Goal: Task Accomplishment & Management: Use online tool/utility

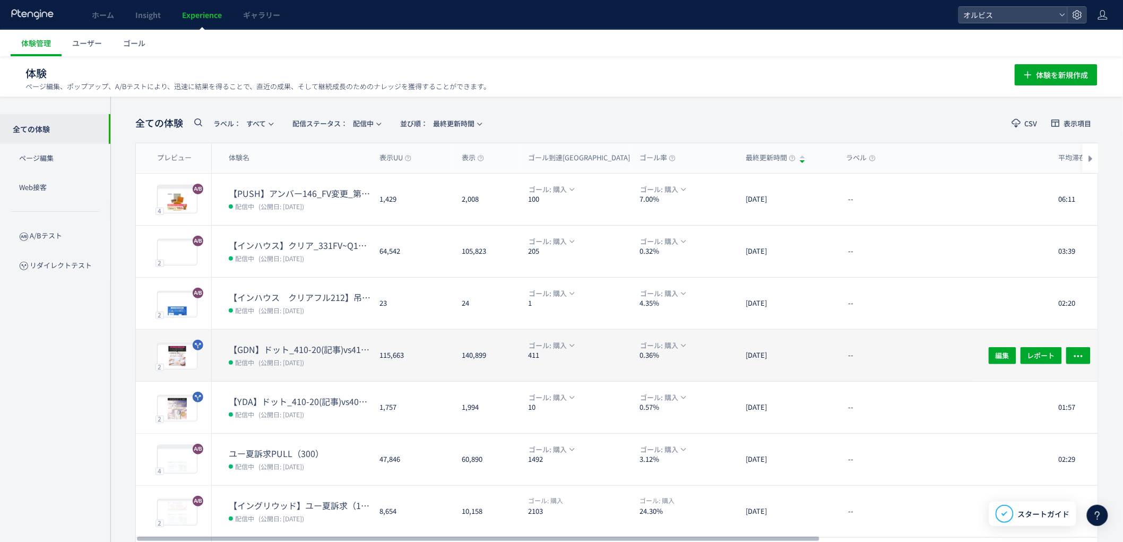
click at [281, 345] on dt "【GDN】ドット_410-20(記事)vs410-12(記事)" at bounding box center [300, 349] width 142 height 12
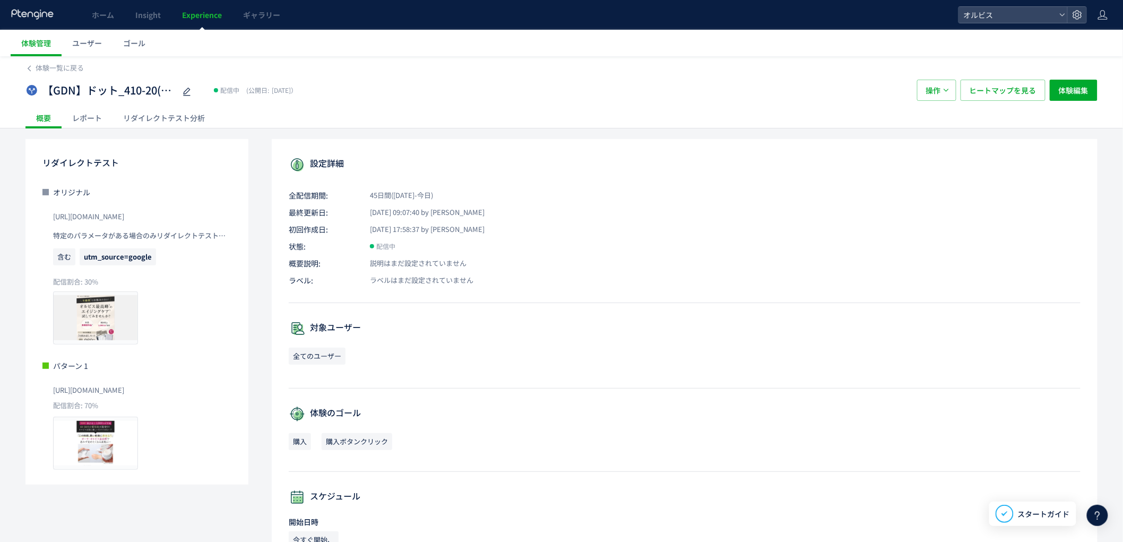
click at [138, 113] on div "リダイレクトテスト分析" at bounding box center [163, 117] width 103 height 21
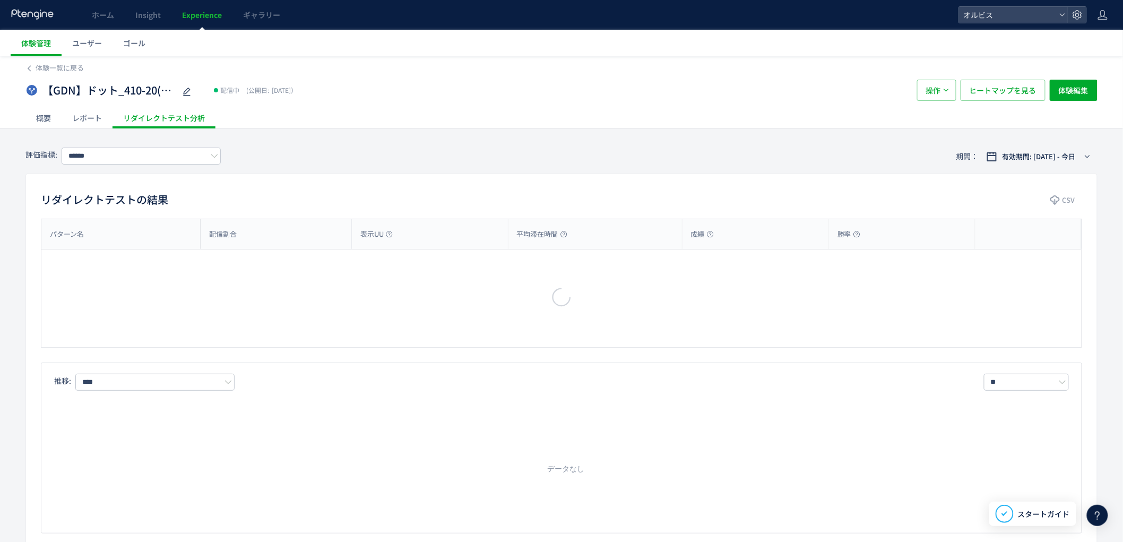
type input "**"
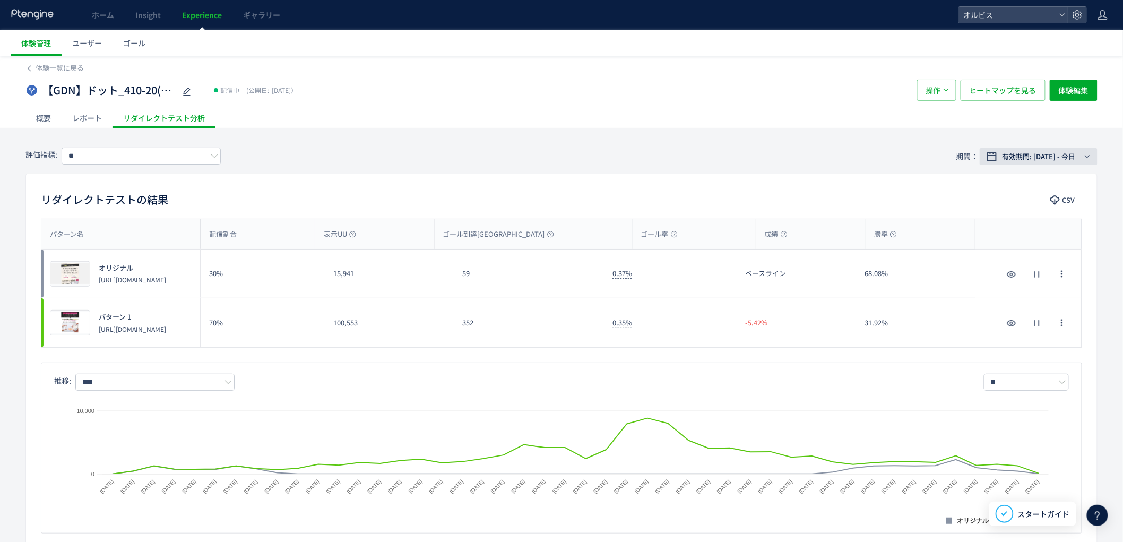
click at [1002, 154] on span "有効期間: [DATE] - 今日" at bounding box center [1038, 156] width 73 height 11
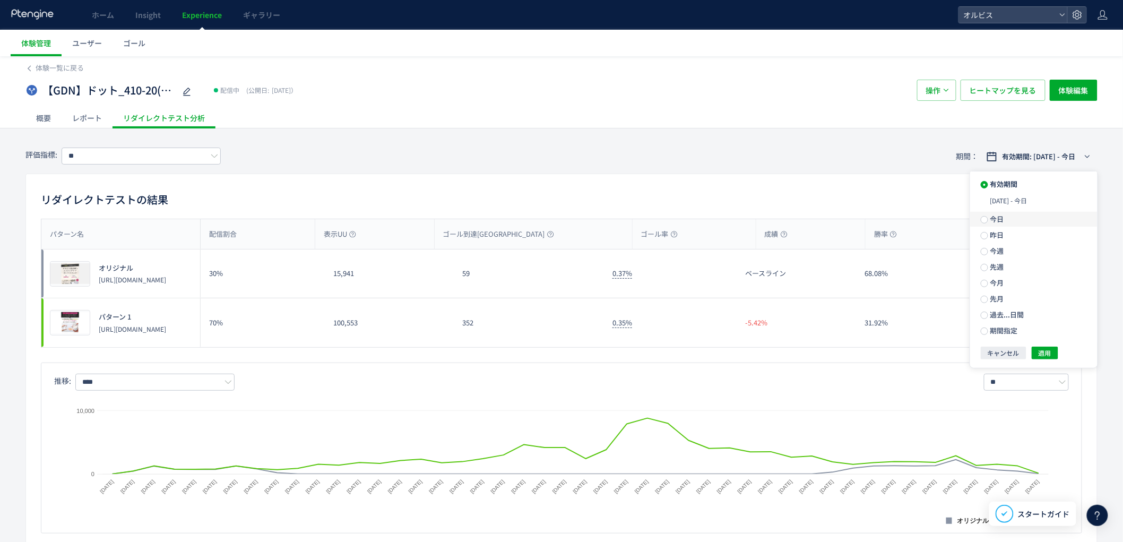
click at [993, 226] on label "今日" at bounding box center [1033, 219] width 127 height 15
click at [990, 219] on span "昨日" at bounding box center [996, 216] width 16 height 10
click at [1043, 331] on div "有効期間 今日 昨日 今週 先週 今月 先月 過去...日間 期間指定 キャンセル 適用" at bounding box center [1033, 255] width 127 height 169
click at [1044, 334] on div at bounding box center [1028, 322] width 106 height 49
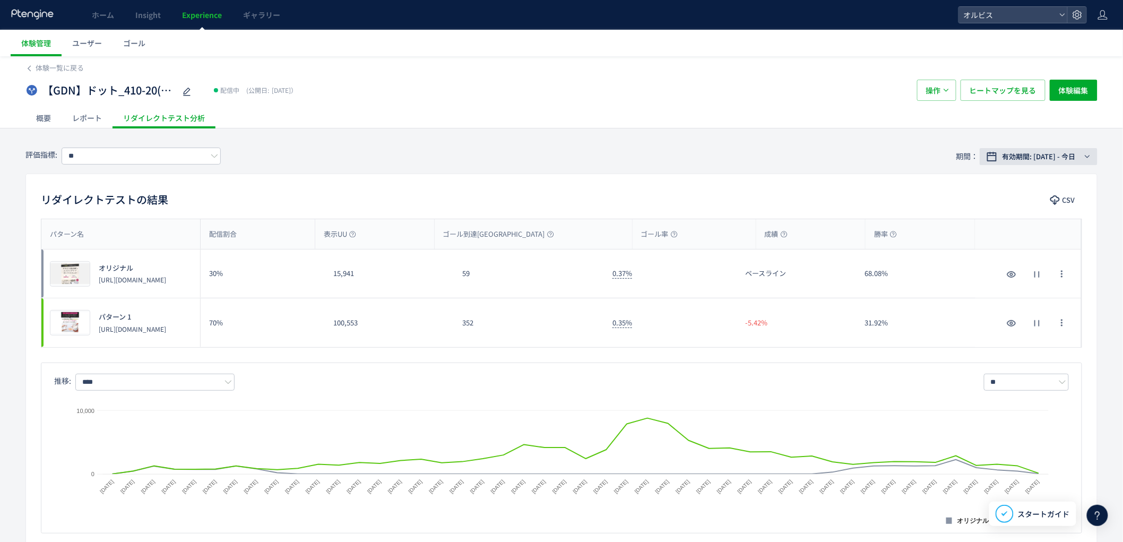
click at [1040, 160] on span "有効期間: [DATE] - 今日" at bounding box center [1038, 156] width 73 height 11
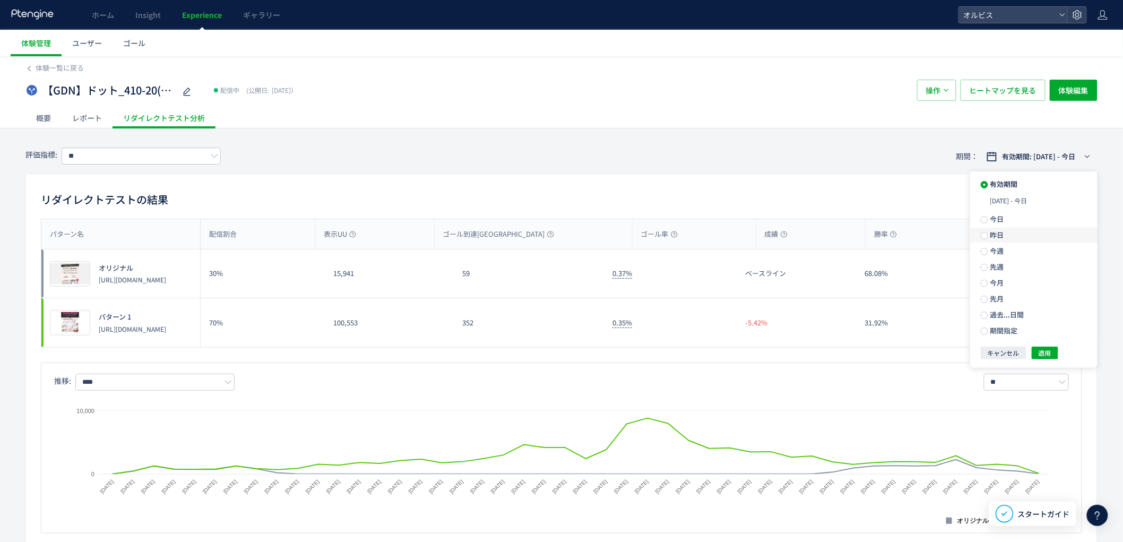
click at [999, 235] on span "昨日" at bounding box center [996, 235] width 16 height 10
click at [1035, 340] on button "適用" at bounding box center [1045, 333] width 27 height 13
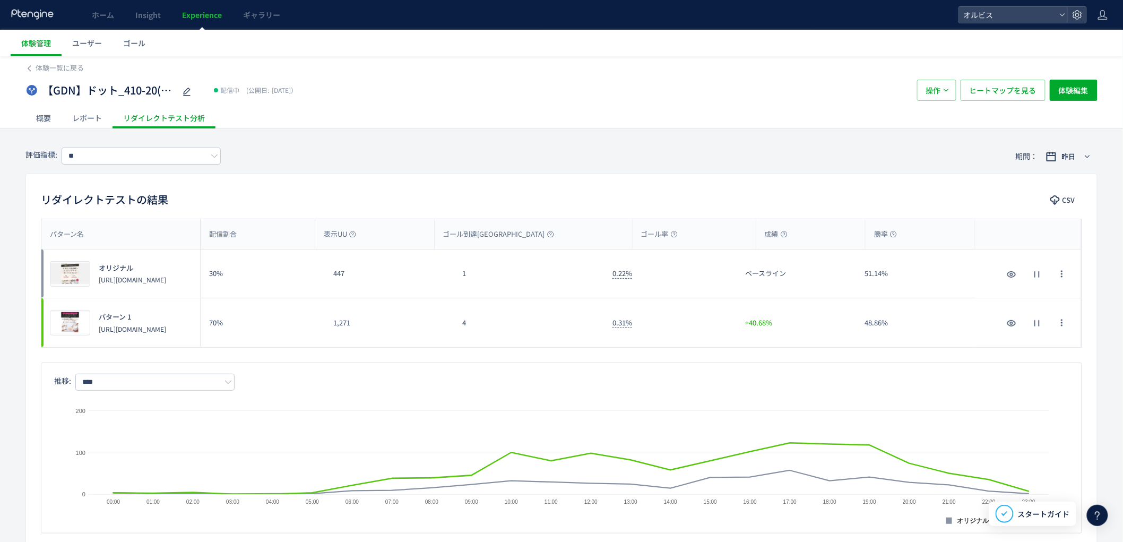
click at [550, 341] on div "4" at bounding box center [529, 322] width 150 height 49
click at [189, 16] on span "Experience" at bounding box center [202, 15] width 40 height 11
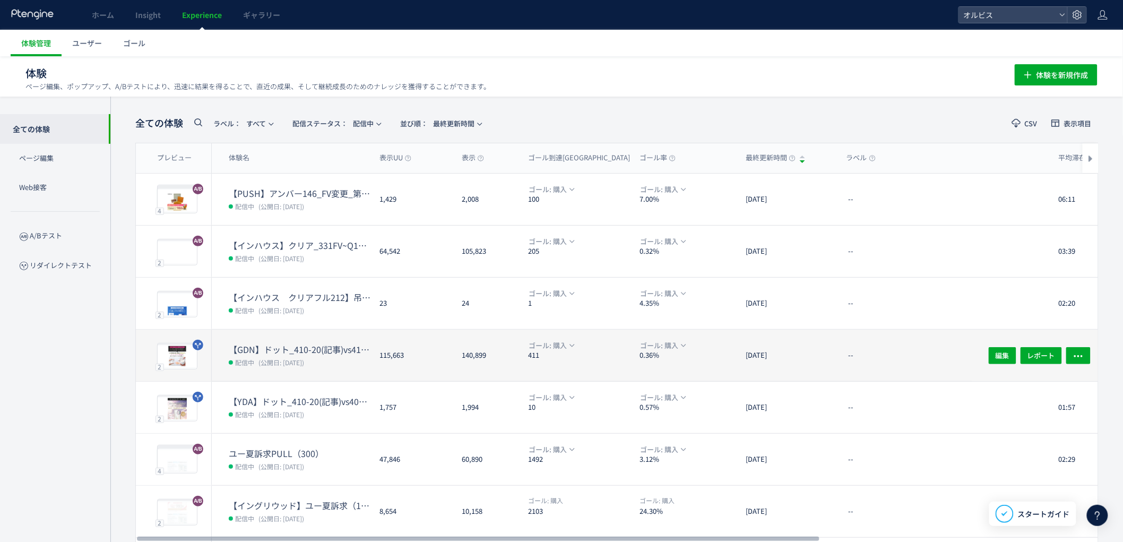
click at [292, 358] on span "(公開日: [DATE])" at bounding box center [281, 362] width 46 height 9
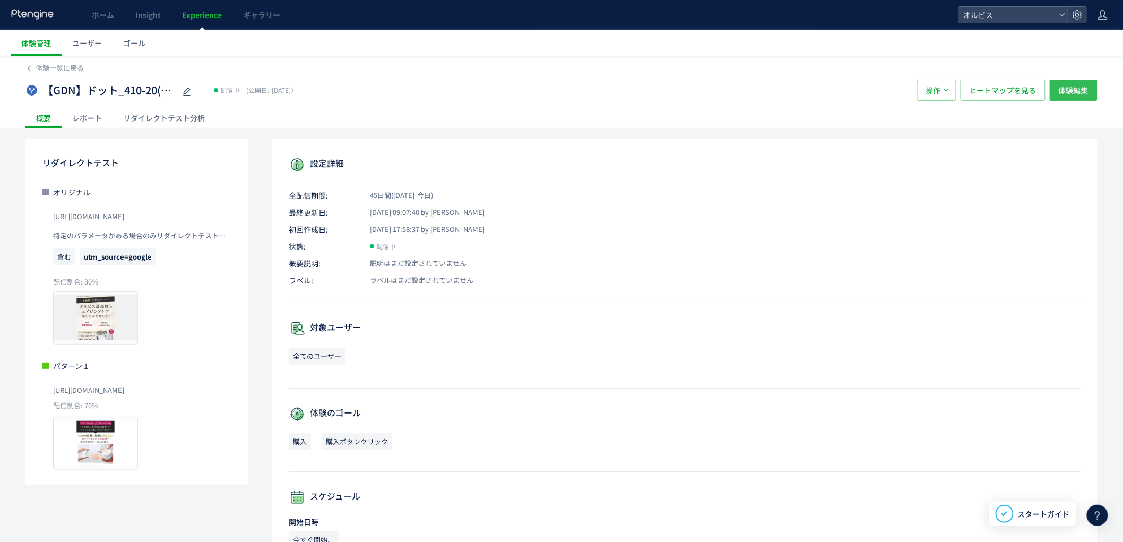
click at [1063, 88] on span "体験編集" at bounding box center [1074, 90] width 30 height 21
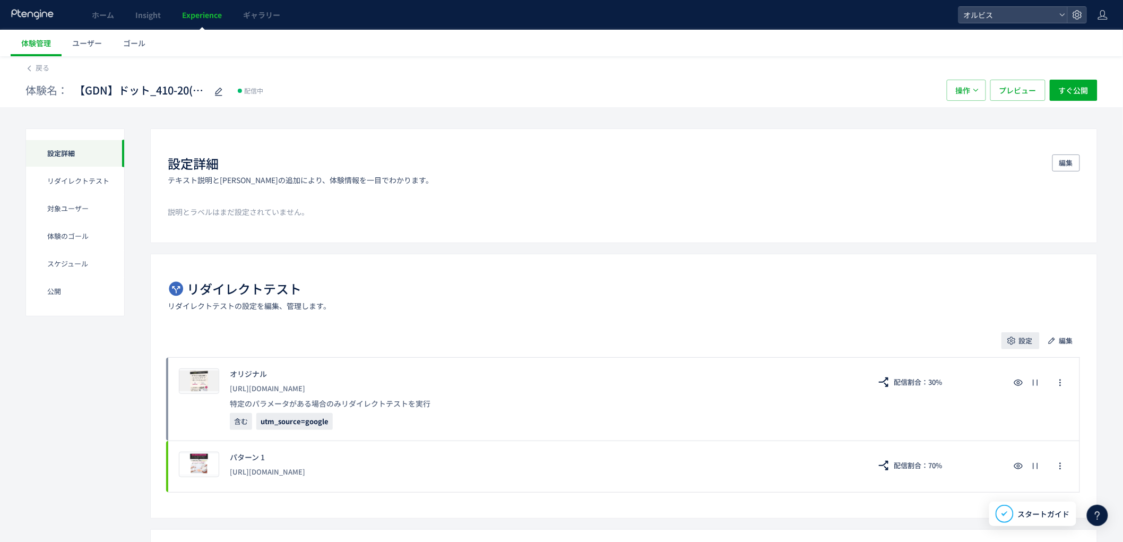
click at [1023, 336] on span "設定" at bounding box center [1026, 340] width 14 height 17
click at [1010, 372] on li "配信割合" at bounding box center [1021, 370] width 134 height 19
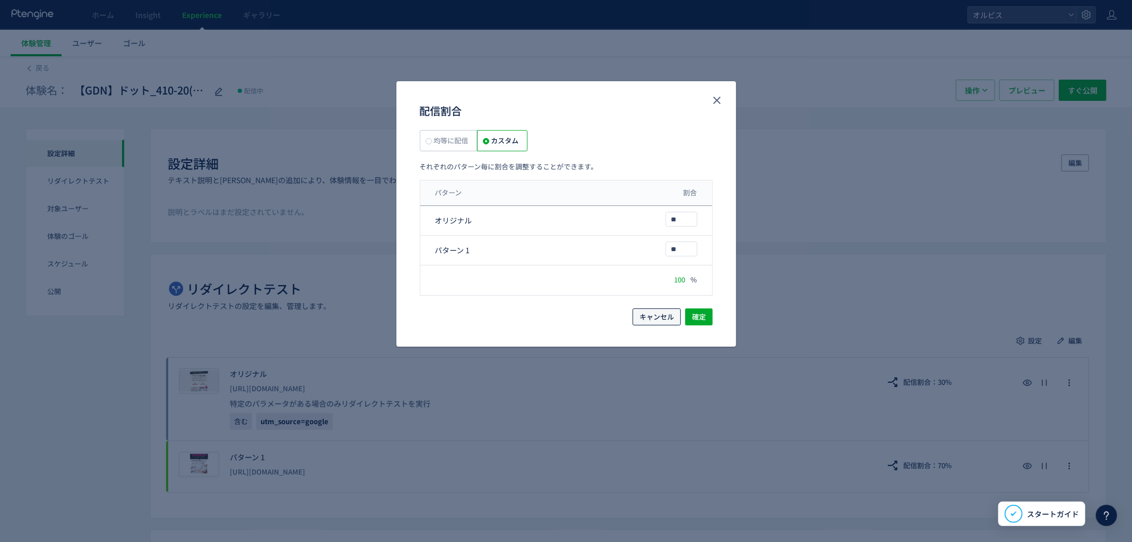
click at [662, 315] on span "キャンセル" at bounding box center [656, 316] width 34 height 17
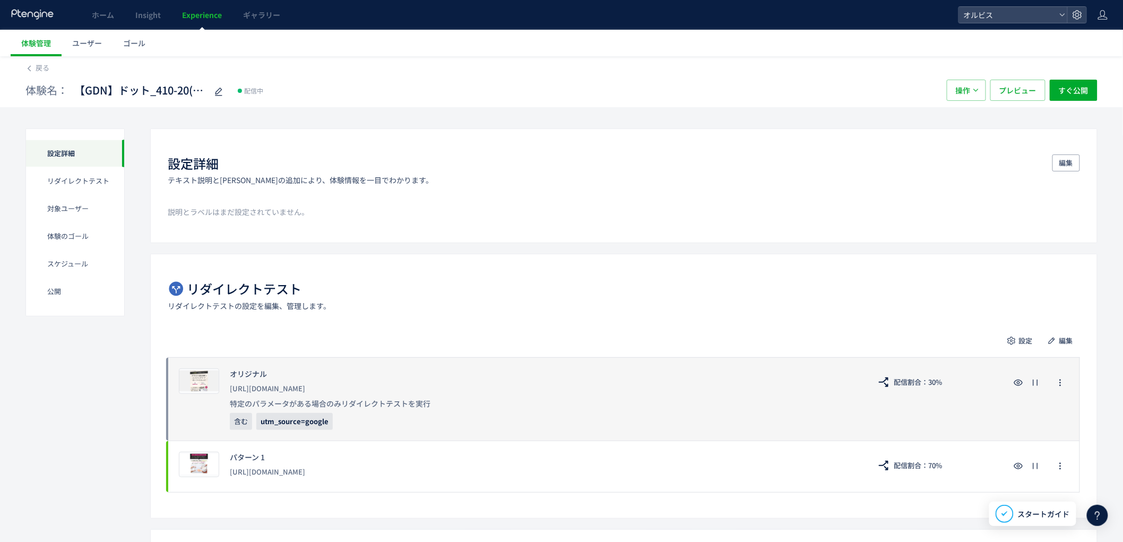
click at [1037, 392] on div "プレビュー オリジナル [URL][DOMAIN_NAME] 特定のパラメータがある場合のみリダイレクトテストを実行 含む utm_source=google…" at bounding box center [624, 398] width 912 height 83
click at [1034, 384] on use "button" at bounding box center [1035, 382] width 5 height 6
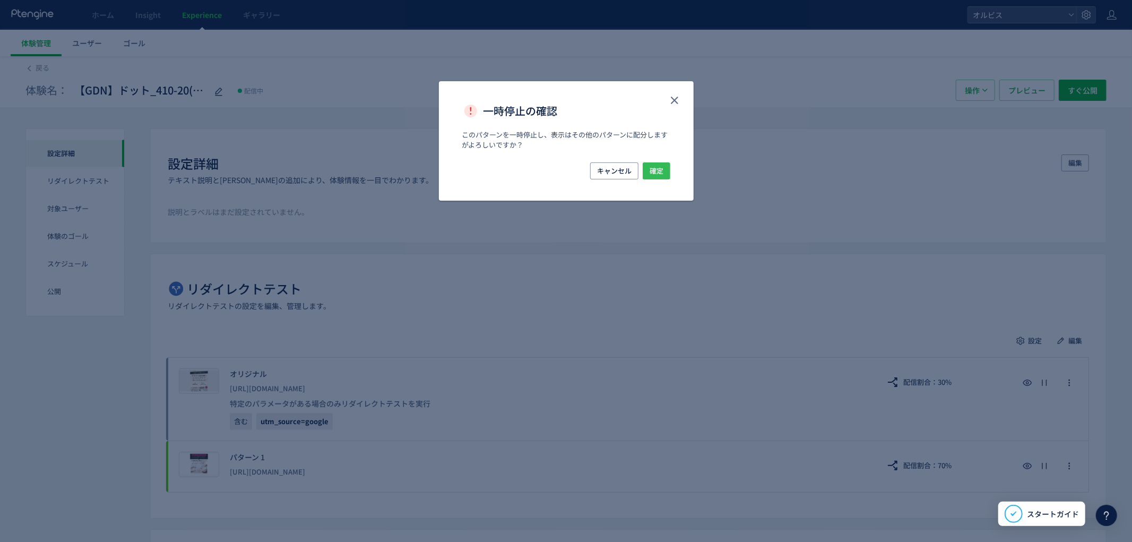
click at [662, 175] on span "確定" at bounding box center [657, 170] width 14 height 17
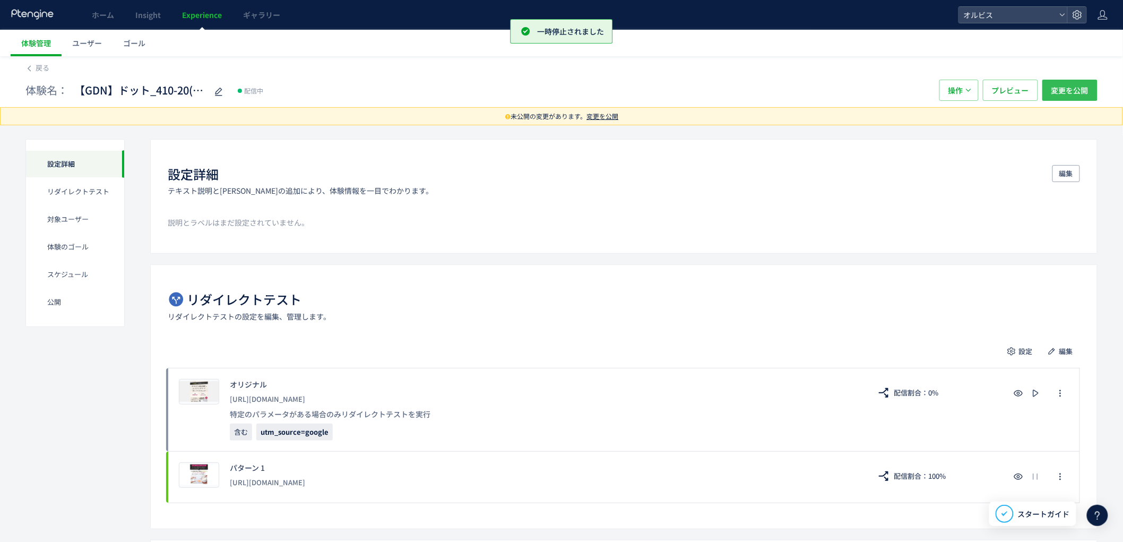
click at [1063, 94] on span "変更を公開" at bounding box center [1069, 90] width 37 height 21
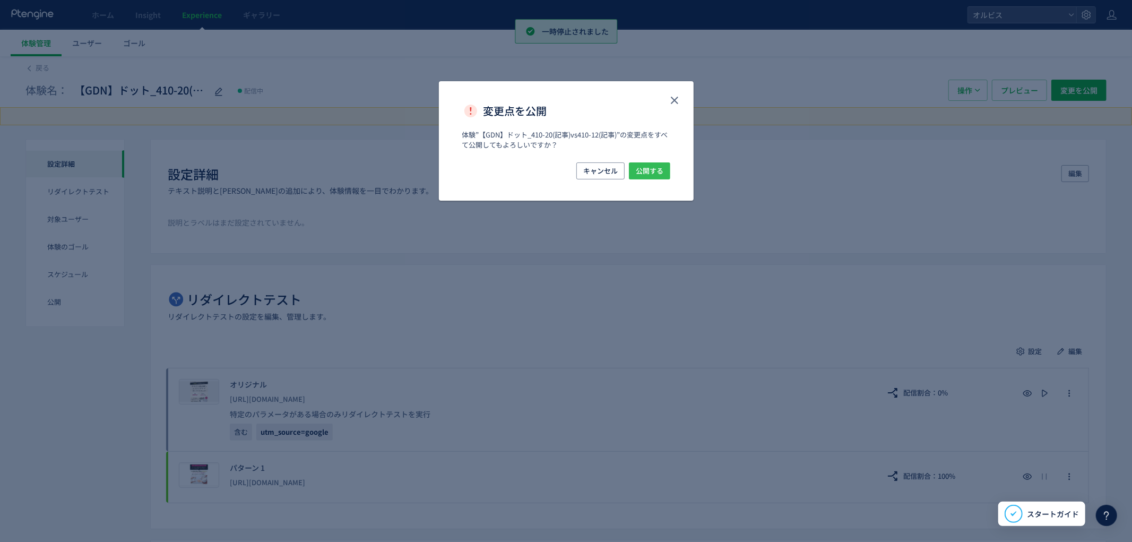
click at [647, 172] on span "公開する" at bounding box center [650, 170] width 28 height 17
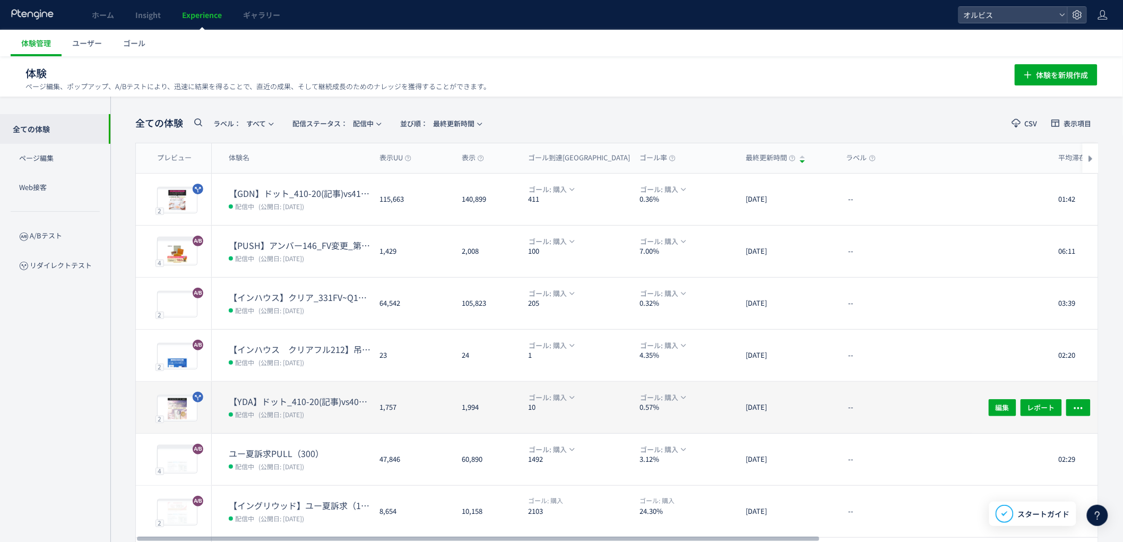
click at [298, 413] on span "(公開日: [DATE])" at bounding box center [281, 414] width 46 height 9
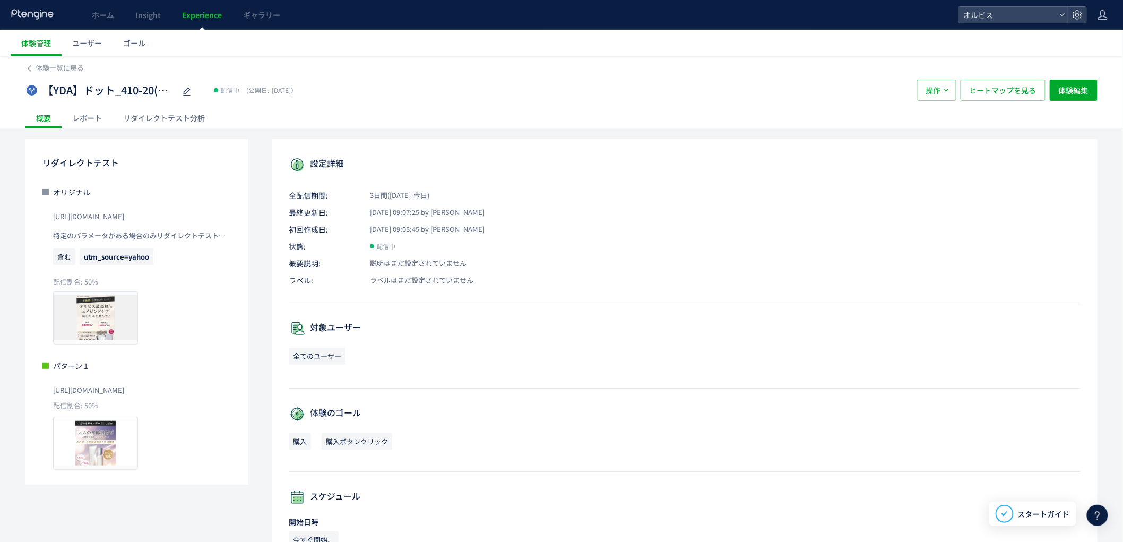
click at [158, 125] on div "リダイレクトテスト分析" at bounding box center [163, 117] width 103 height 21
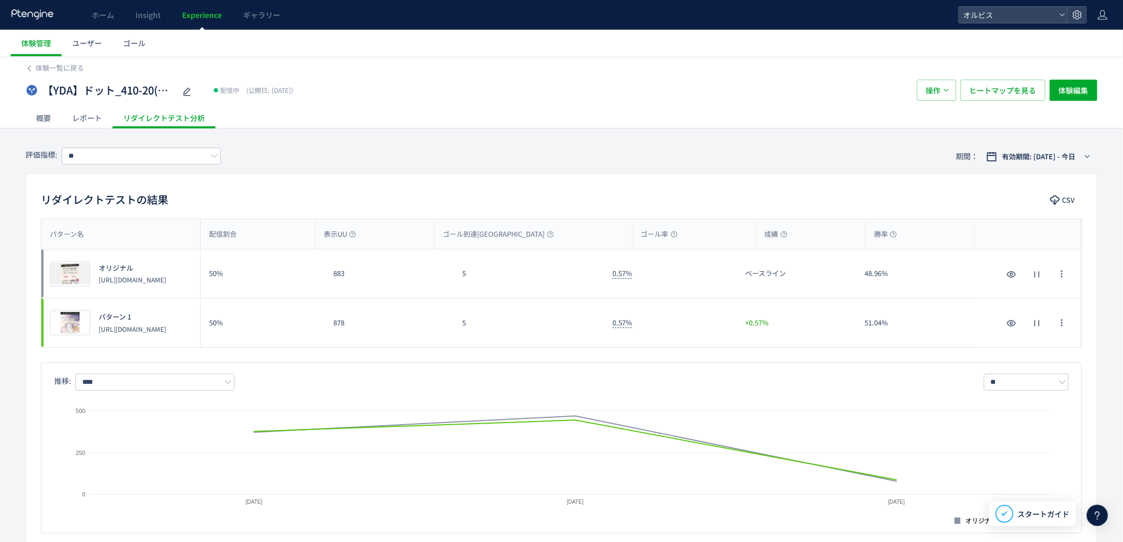
click at [200, 22] on link "Experience" at bounding box center [201, 15] width 61 height 30
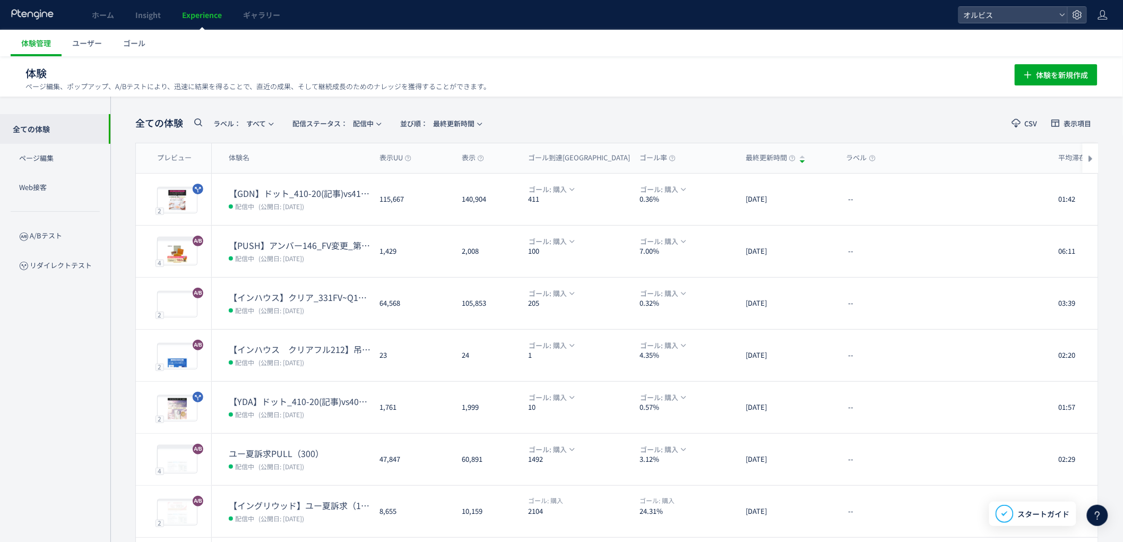
click at [201, 122] on use at bounding box center [198, 122] width 8 height 8
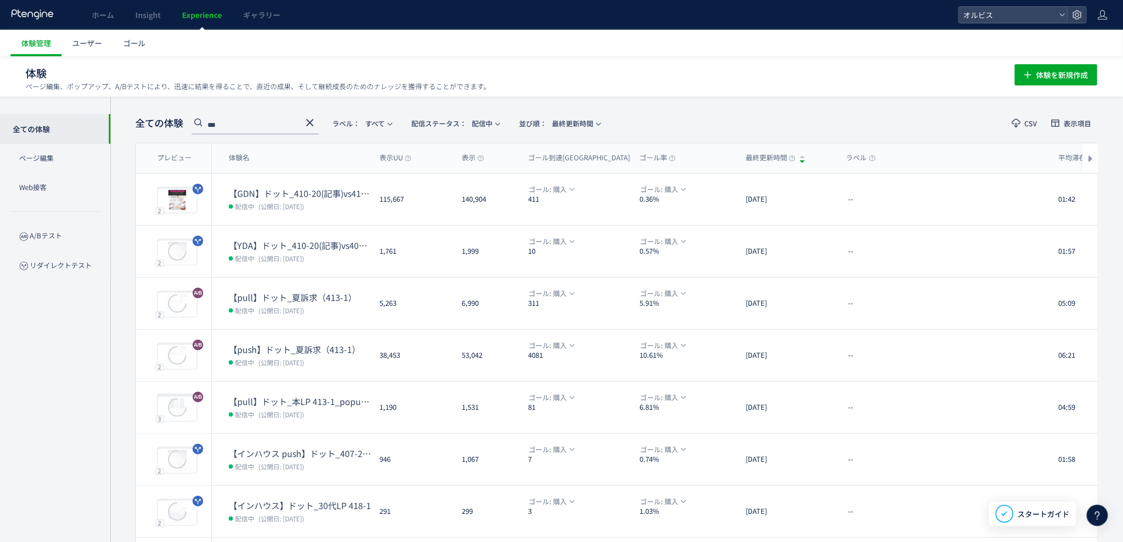
type input "***"
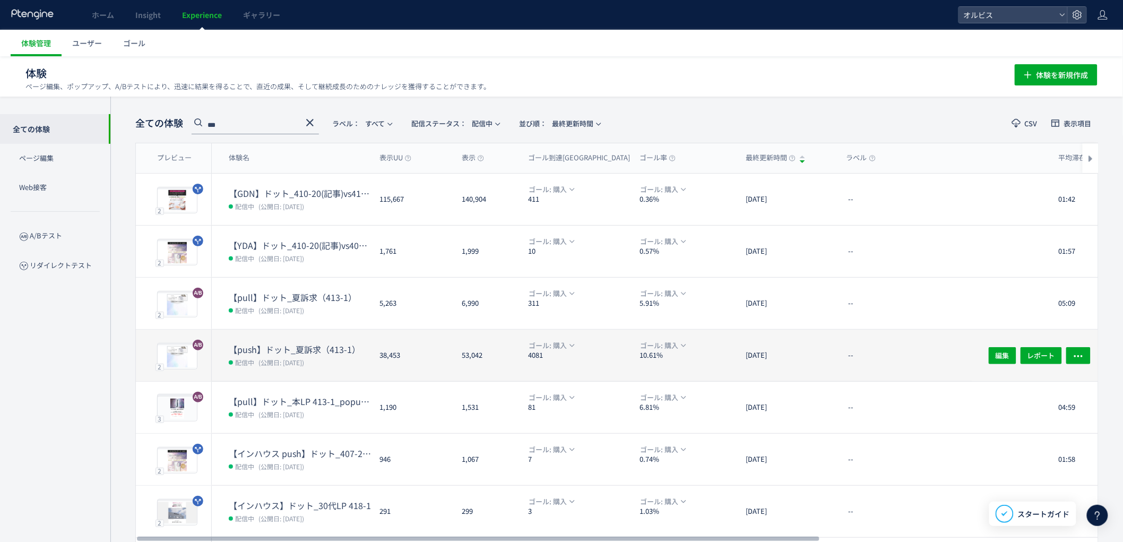
click at [335, 340] on div "【push】ドット_夏訴求（413-1） 配信中 (公開日: [DATE])" at bounding box center [291, 355] width 159 height 51
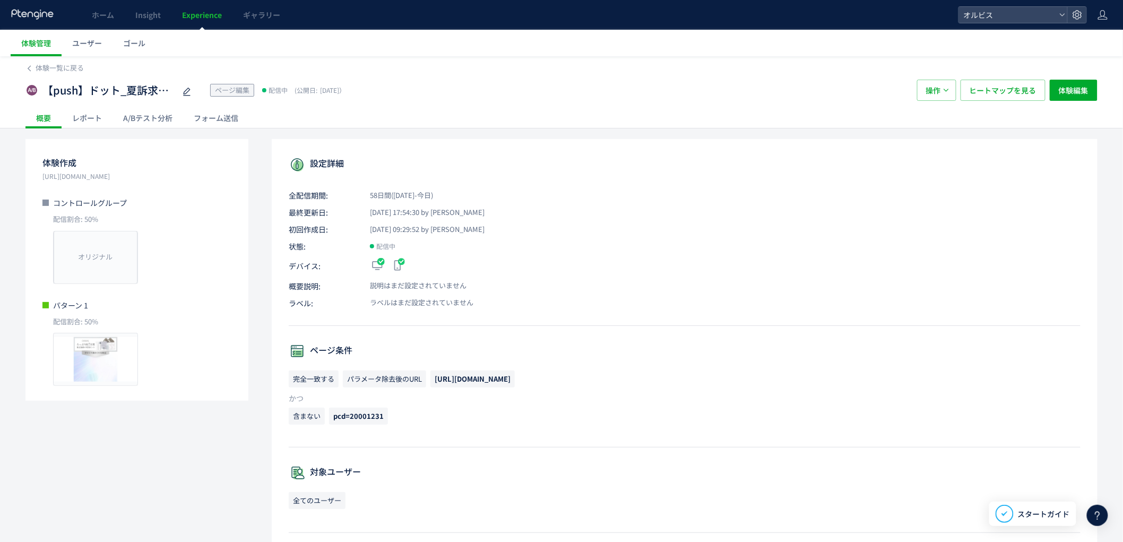
click at [131, 119] on div "A/Bテスト分析" at bounding box center [147, 117] width 71 height 21
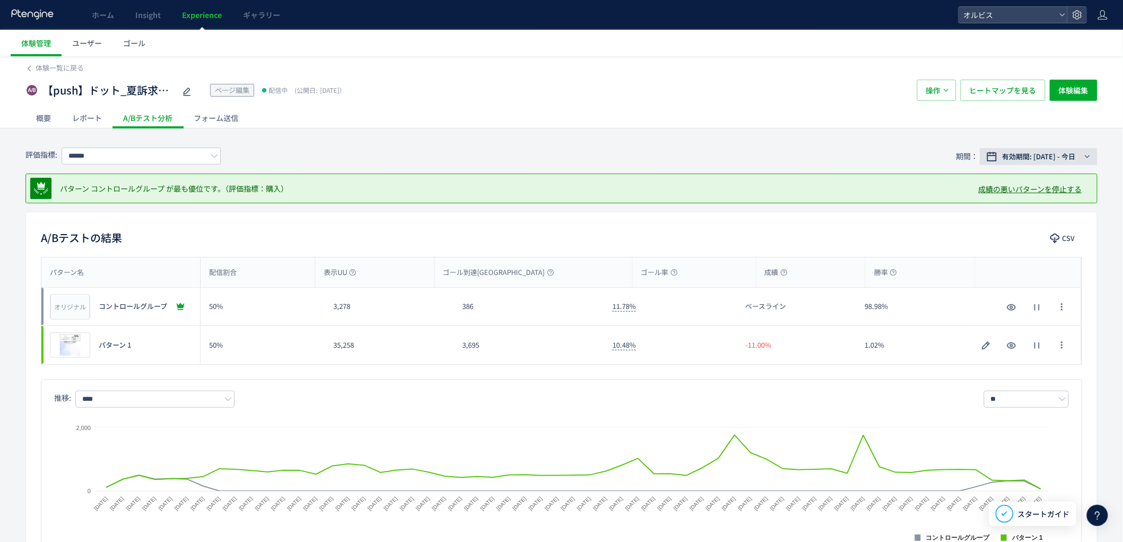
click at [1047, 158] on span "有効期間: [DATE] - 今日" at bounding box center [1038, 156] width 73 height 11
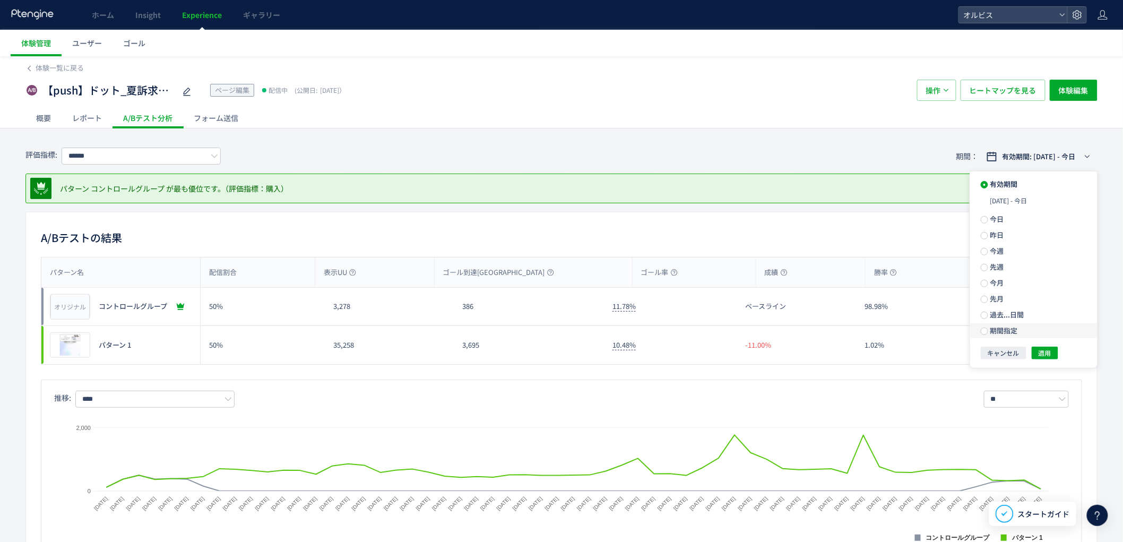
click at [1005, 335] on span "期間指定" at bounding box center [1003, 330] width 30 height 10
drag, startPoint x: 1030, startPoint y: 336, endPoint x: 1048, endPoint y: 353, distance: 24.8
click at [1034, 334] on input "**********" at bounding box center [1016, 330] width 40 height 8
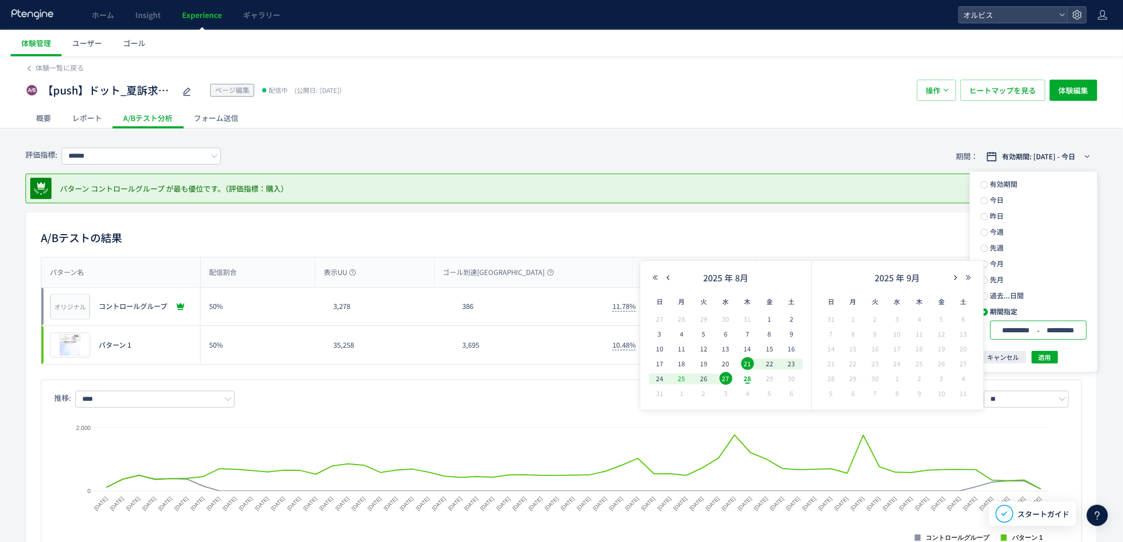
click at [686, 378] on span "25" at bounding box center [682, 378] width 13 height 13
click at [743, 380] on span "28" at bounding box center [747, 378] width 13 height 13
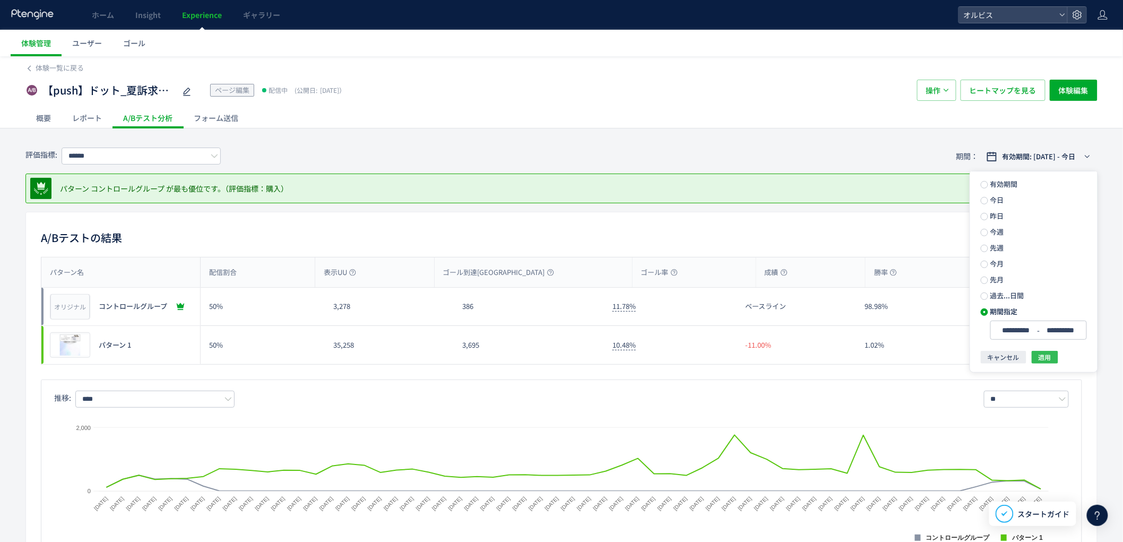
click at [1037, 363] on button "適用" at bounding box center [1045, 357] width 27 height 13
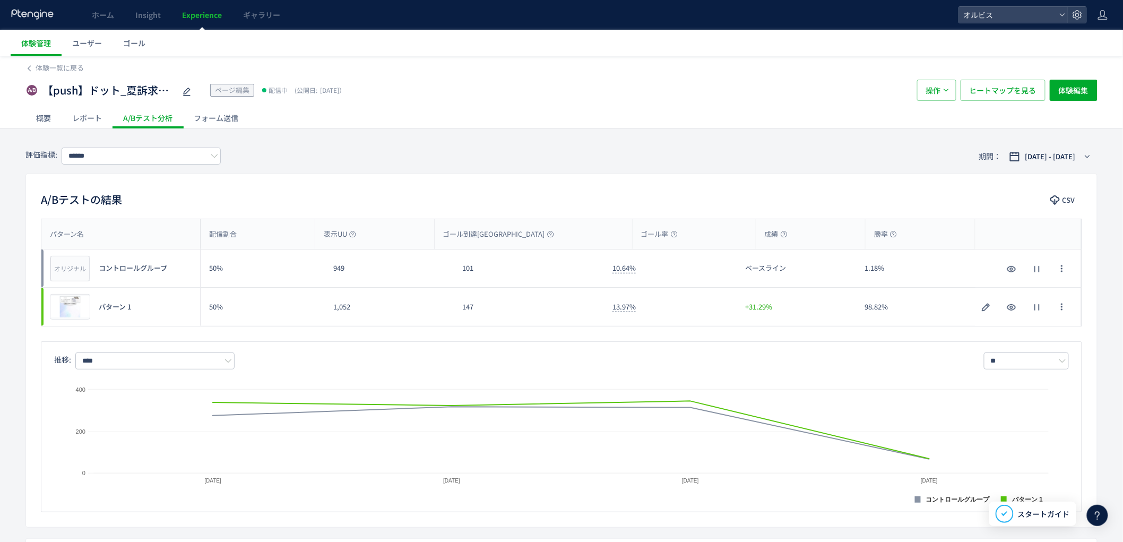
click at [560, 328] on div "パターン名 配信割合 表示UU ゴール到達UU ゴール率 成績 勝率 パターン名 オリジナル プレビュー コントロールグループ 50% 949 101 10.…" at bounding box center [561, 365] width 1071 height 293
click at [196, 15] on span "Experience" at bounding box center [202, 15] width 40 height 11
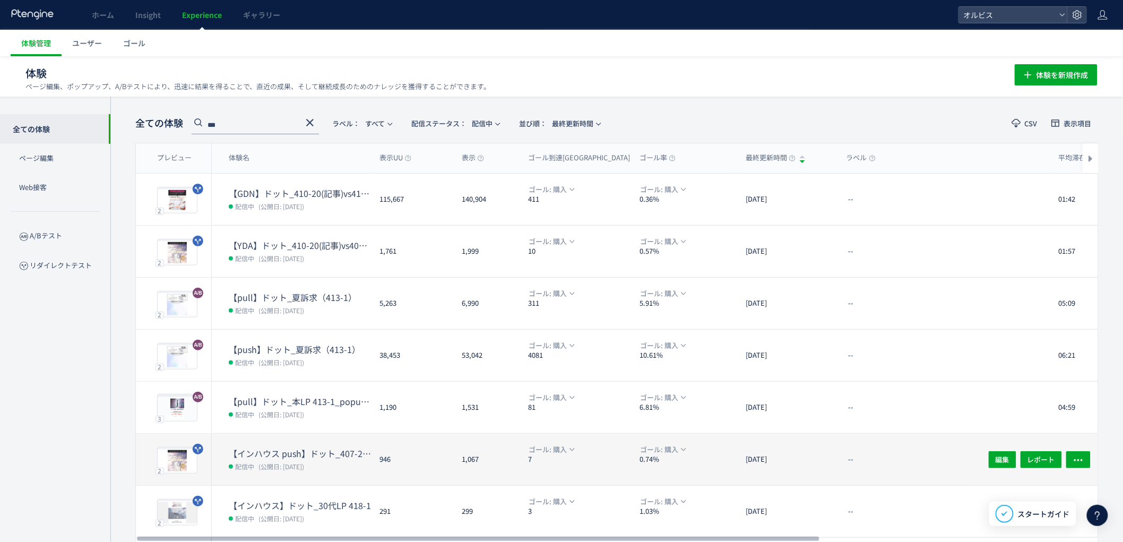
click at [303, 449] on dt "【インハウス push】ドット_407-25(アンケ)vs407-37(アンケ)" at bounding box center [300, 453] width 142 height 12
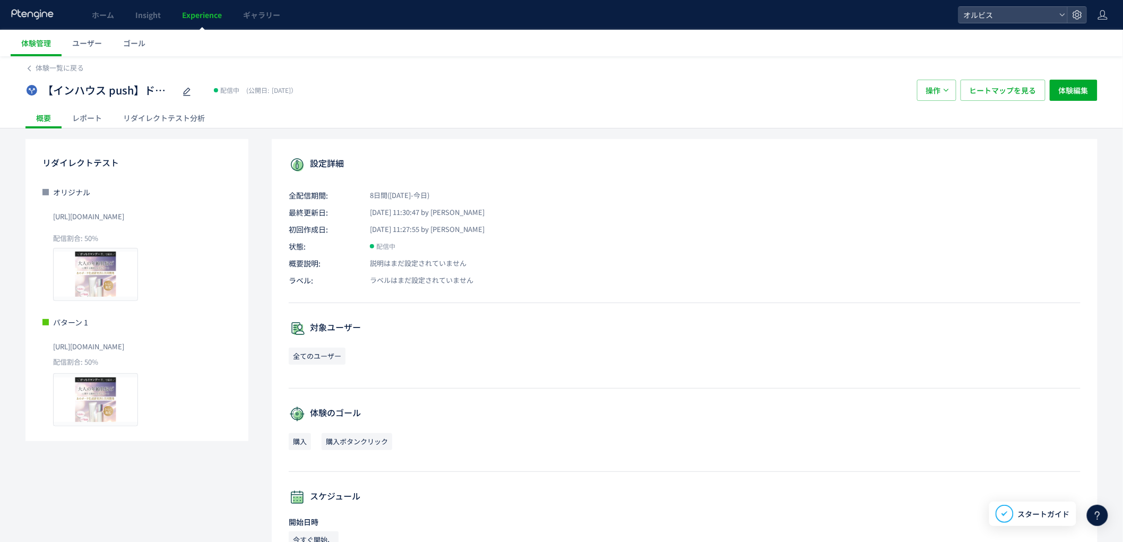
click at [141, 123] on div "リダイレクトテスト分析" at bounding box center [163, 117] width 103 height 21
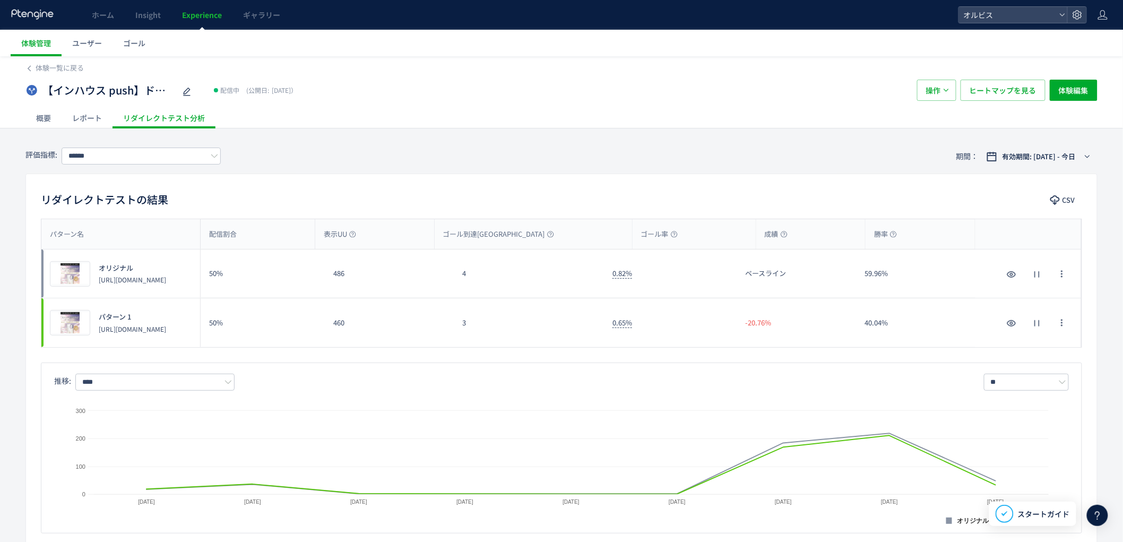
click at [543, 341] on div "3" at bounding box center [529, 322] width 150 height 49
click at [206, 11] on span "Experience" at bounding box center [202, 15] width 40 height 11
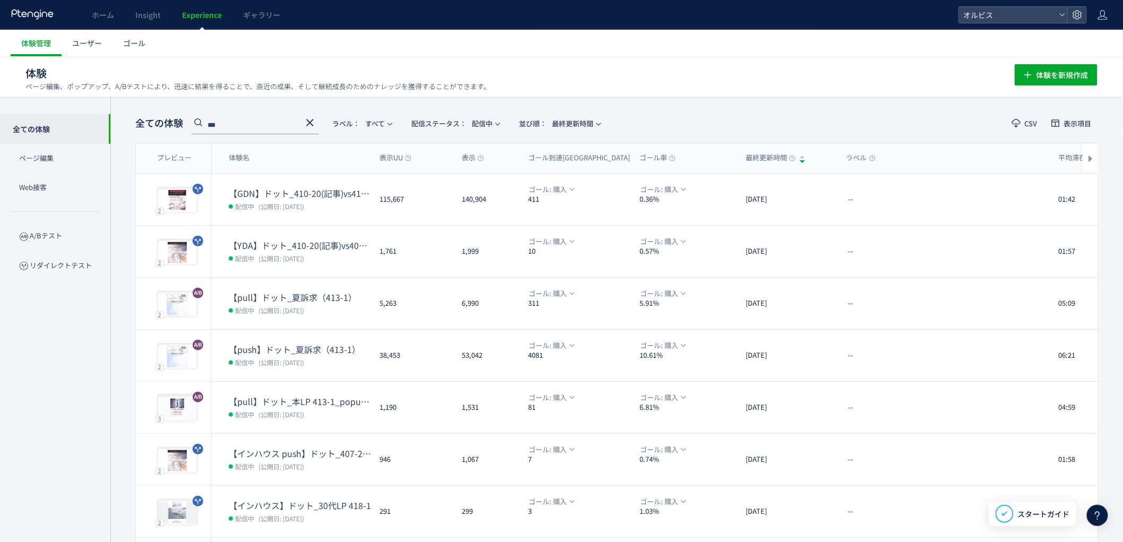
click at [308, 125] on icon at bounding box center [310, 122] width 13 height 13
